Goal: Find specific page/section: Find specific page/section

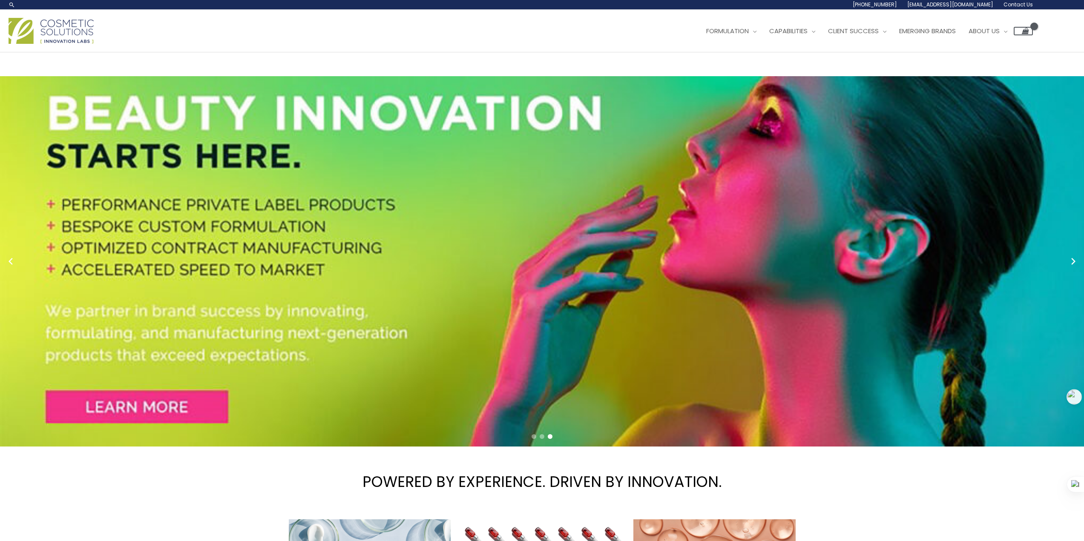
click at [0, 0] on span "Contact Us" at bounding box center [0, 0] width 0 height 0
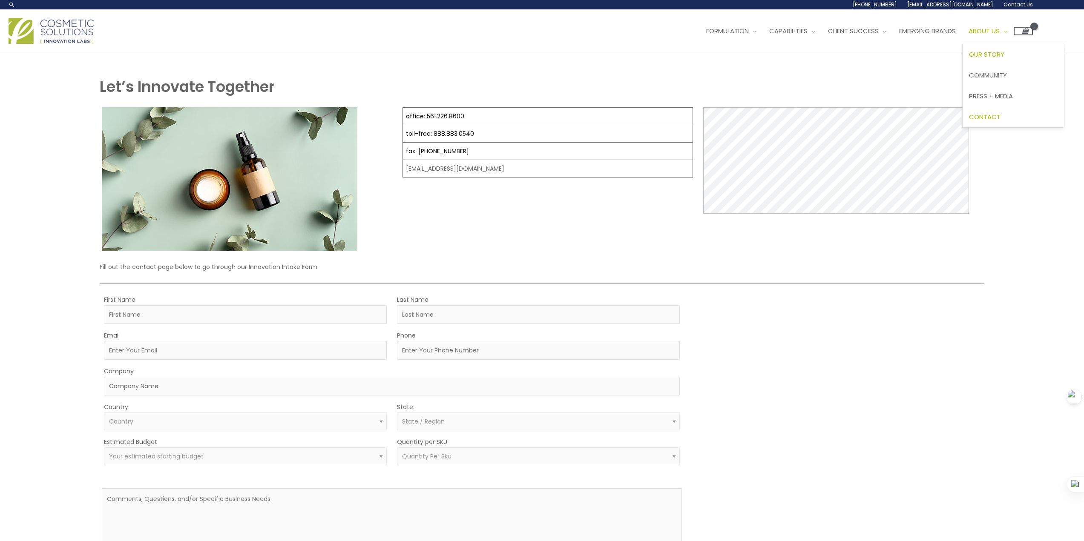
click at [969, 59] on span "Our Story" at bounding box center [986, 54] width 35 height 9
